Goal: Navigation & Orientation: Find specific page/section

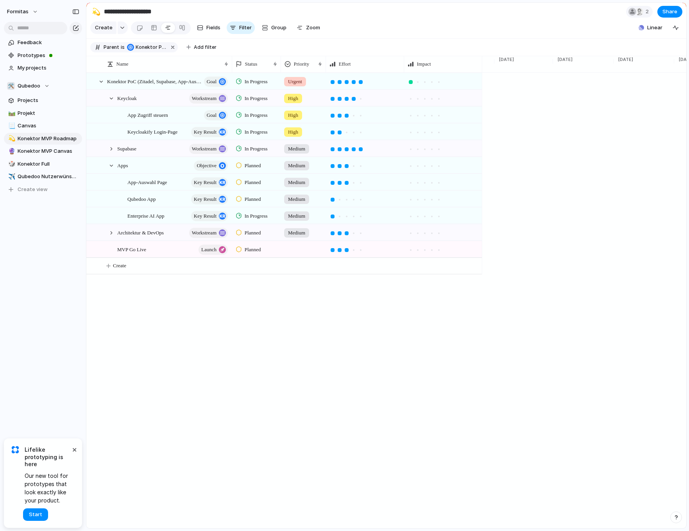
scroll to position [0, 1951]
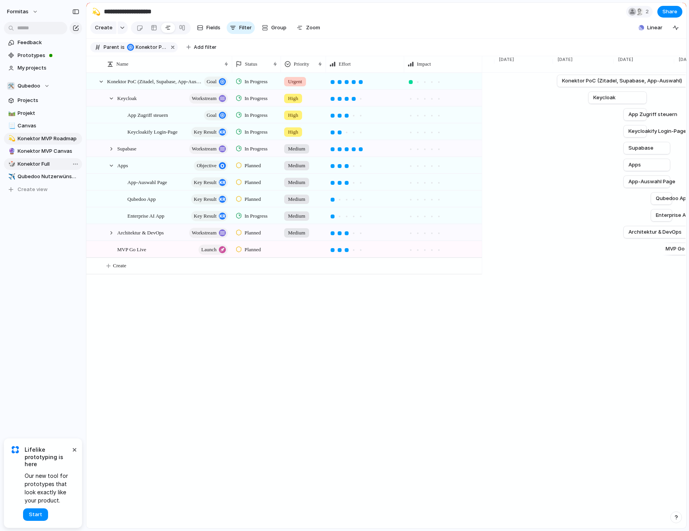
click at [39, 164] on span "Konektor Full" at bounding box center [49, 164] width 62 height 8
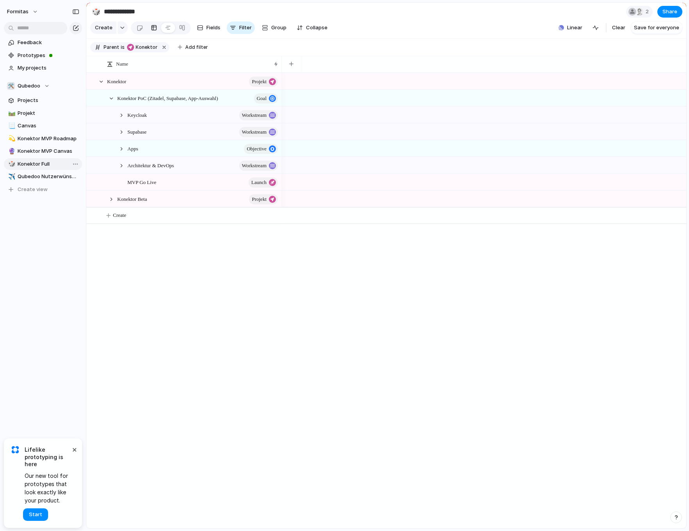
type input "**********"
click at [45, 99] on span "Projects" at bounding box center [49, 101] width 62 height 8
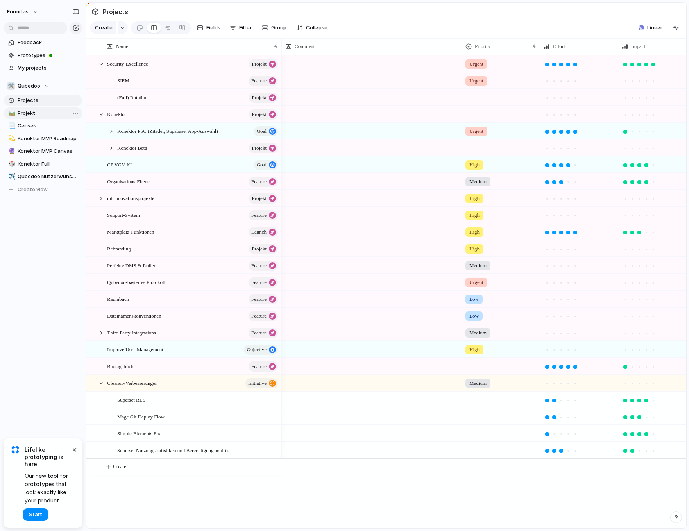
click at [33, 116] on span "Projekt" at bounding box center [49, 113] width 62 height 8
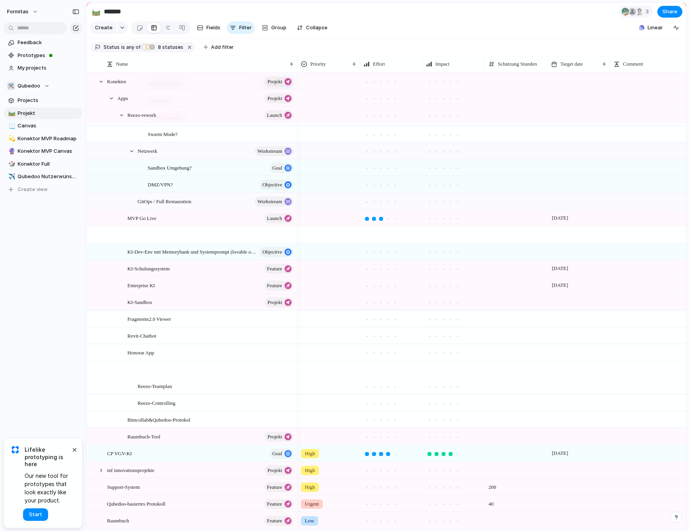
scroll to position [962, 0]
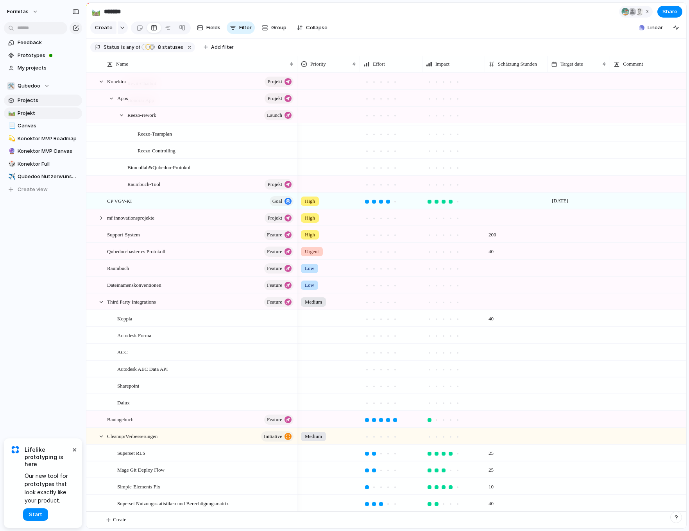
click at [52, 101] on span "Projects" at bounding box center [49, 101] width 62 height 8
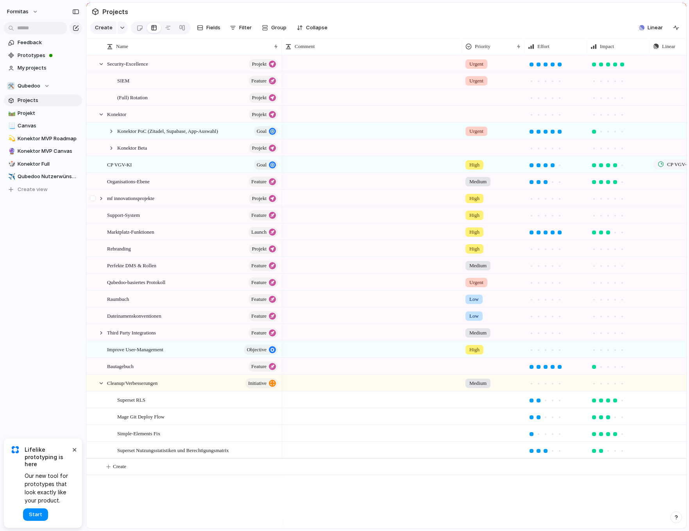
click at [96, 202] on div at bounding box center [94, 200] width 14 height 21
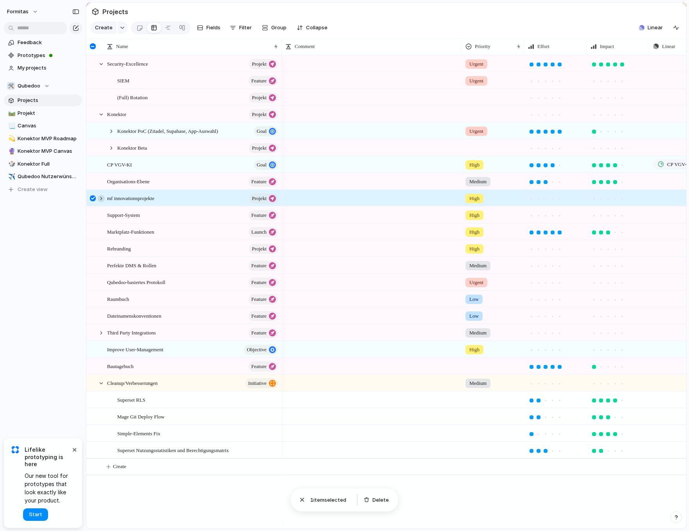
click at [101, 202] on div at bounding box center [101, 198] width 7 height 7
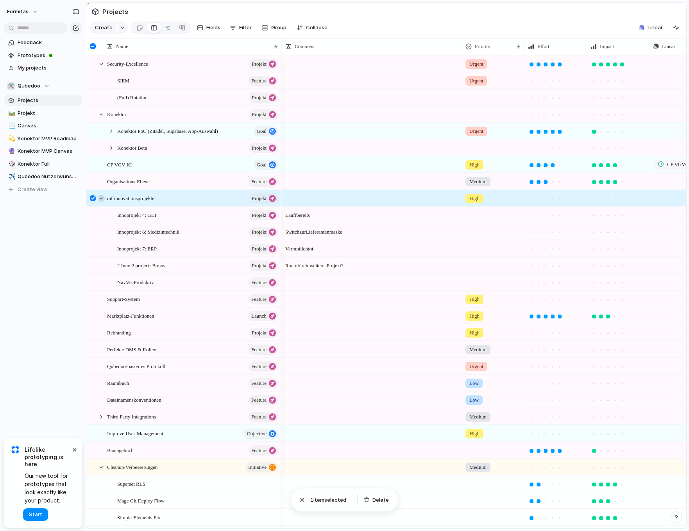
click at [102, 202] on div at bounding box center [101, 198] width 7 height 7
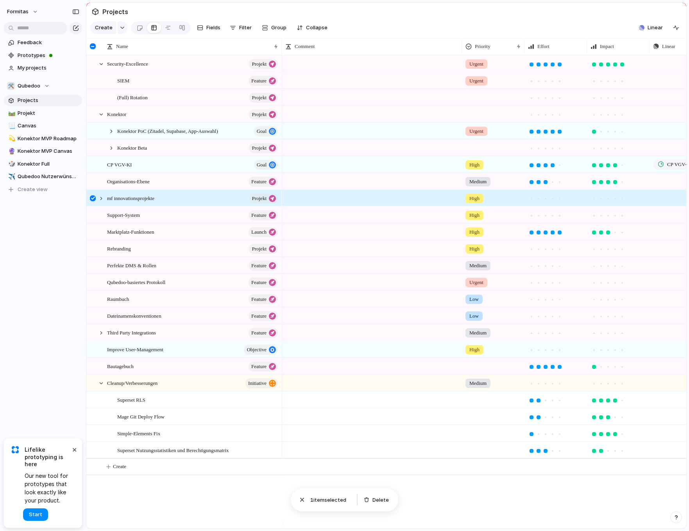
click at [91, 201] on div at bounding box center [93, 198] width 6 height 6
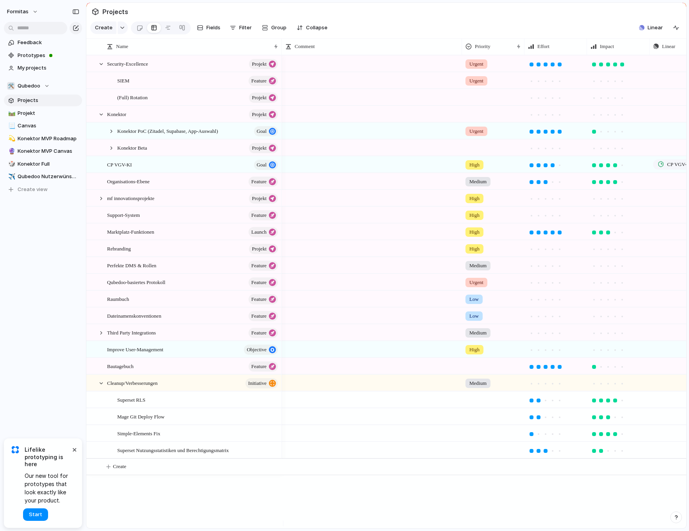
click at [479, 13] on section "Projects" at bounding box center [386, 12] width 600 height 18
